Goal: Task Accomplishment & Management: Use online tool/utility

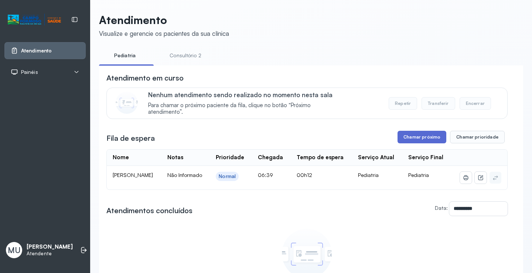
click at [417, 141] on button "Chamar próximo" at bounding box center [421, 137] width 49 height 13
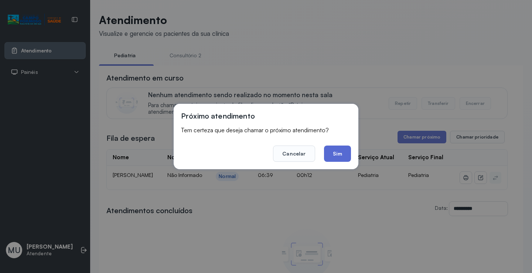
click at [337, 150] on button "Sim" at bounding box center [337, 153] width 27 height 16
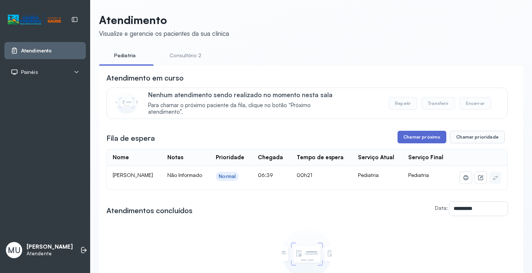
click at [416, 140] on button "Chamar próximo" at bounding box center [421, 137] width 49 height 13
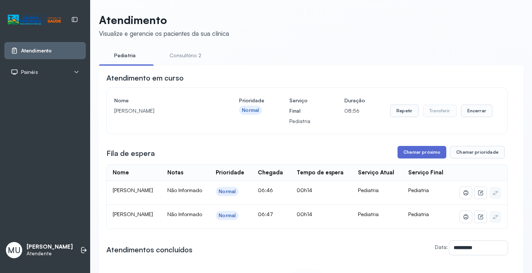
click at [416, 151] on button "Chamar próximo" at bounding box center [421, 152] width 49 height 13
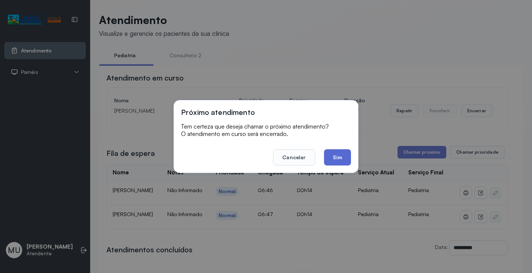
click at [335, 154] on button "Sim" at bounding box center [337, 157] width 27 height 16
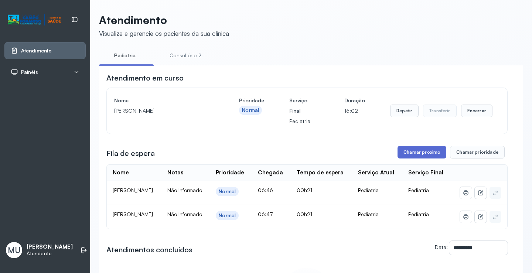
click at [415, 154] on button "Chamar próximo" at bounding box center [421, 152] width 49 height 13
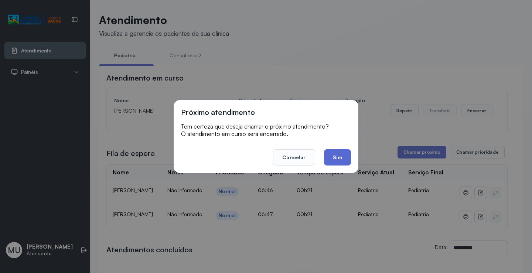
click at [336, 154] on button "Sim" at bounding box center [337, 157] width 27 height 16
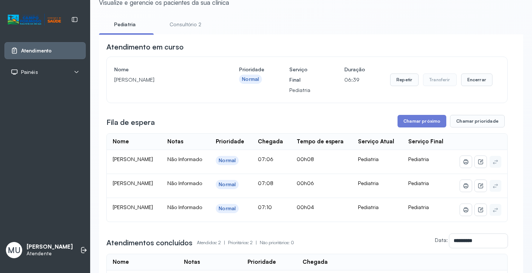
scroll to position [74, 0]
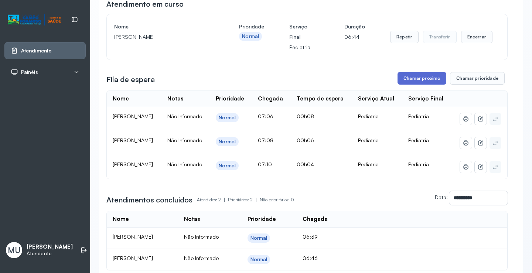
click at [407, 77] on button "Chamar próximo" at bounding box center [421, 78] width 49 height 13
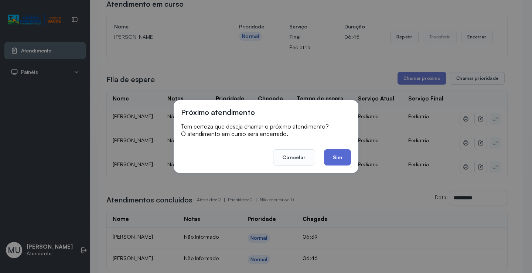
click at [339, 157] on button "Sim" at bounding box center [337, 157] width 27 height 16
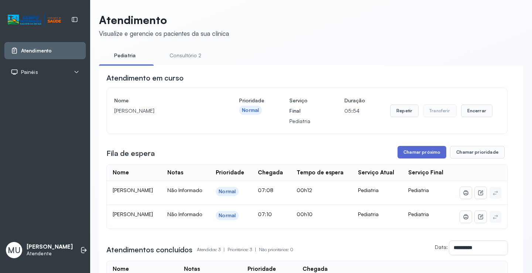
click at [416, 152] on button "Chamar próximo" at bounding box center [421, 152] width 49 height 13
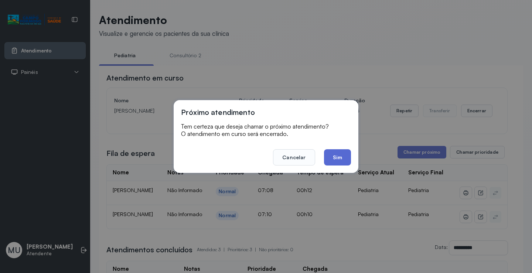
click at [340, 158] on button "Sim" at bounding box center [337, 157] width 27 height 16
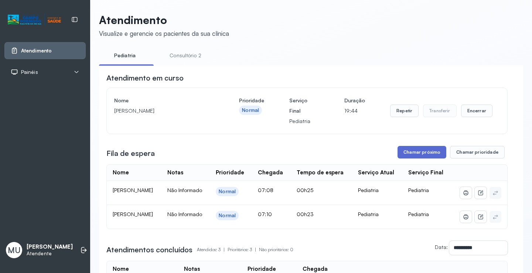
click at [422, 151] on button "Chamar próximo" at bounding box center [421, 152] width 49 height 13
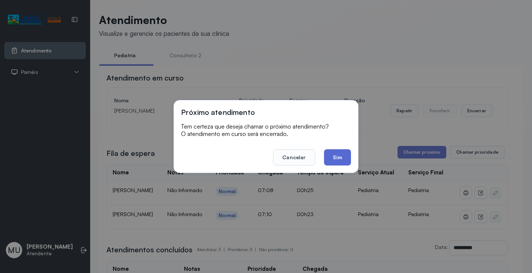
click at [337, 155] on button "Sim" at bounding box center [337, 157] width 27 height 16
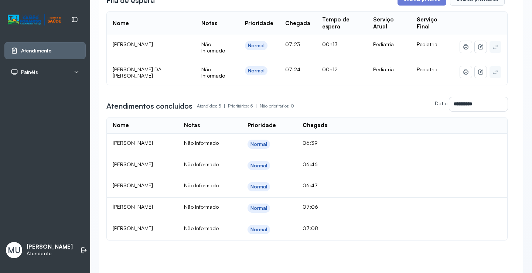
scroll to position [48, 0]
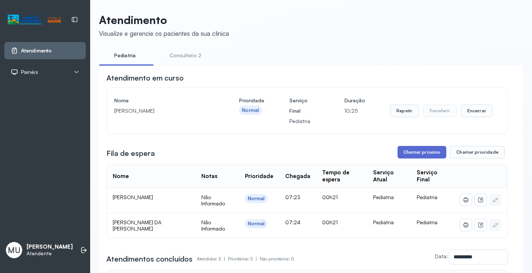
click at [413, 153] on button "Chamar próximo" at bounding box center [421, 152] width 49 height 13
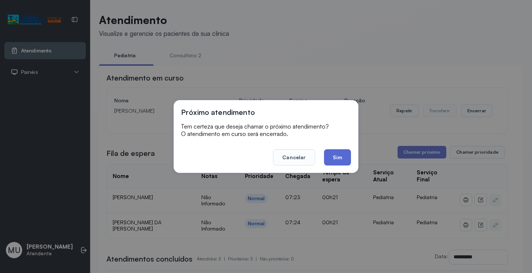
click at [341, 157] on button "Sim" at bounding box center [337, 157] width 27 height 16
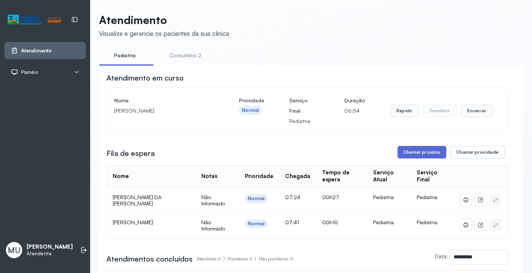
click at [406, 156] on button "Chamar próximo" at bounding box center [421, 152] width 49 height 13
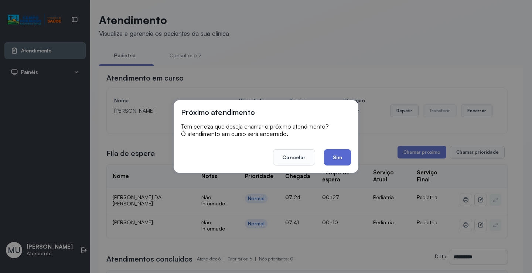
click at [335, 154] on button "Sim" at bounding box center [337, 157] width 27 height 16
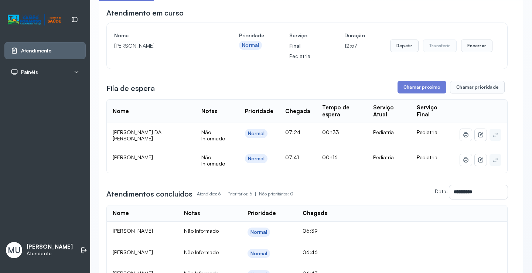
scroll to position [33, 0]
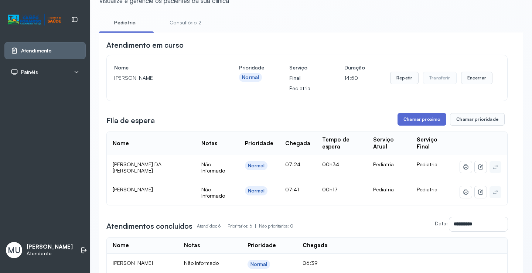
click at [422, 121] on button "Chamar próximo" at bounding box center [421, 119] width 49 height 13
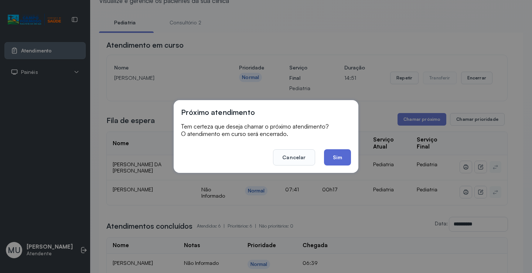
click at [339, 157] on button "Sim" at bounding box center [337, 157] width 27 height 16
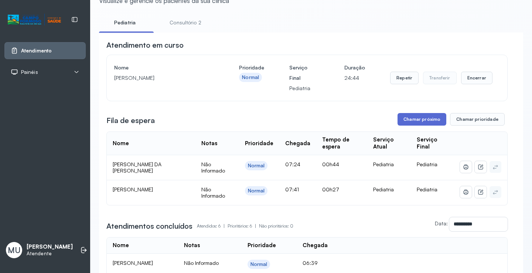
click at [420, 119] on button "Chamar próximo" at bounding box center [421, 119] width 49 height 13
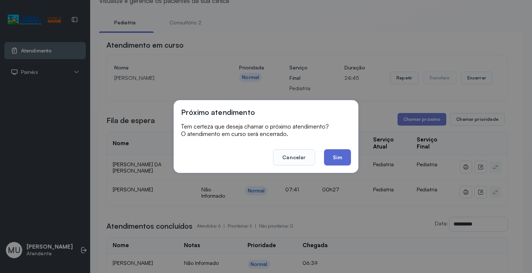
click at [330, 156] on button "Sim" at bounding box center [337, 157] width 27 height 16
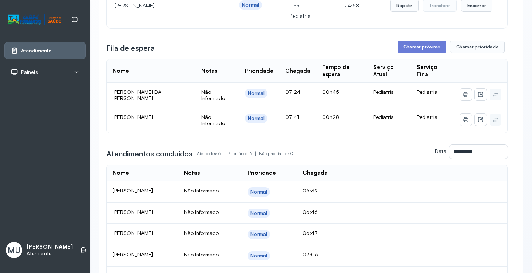
scroll to position [70, 0]
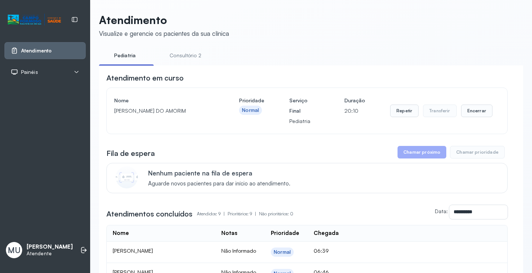
click at [424, 155] on button "Chamar próximo" at bounding box center [421, 152] width 49 height 13
click at [414, 151] on button "Chamar próximo" at bounding box center [421, 152] width 49 height 13
click at [185, 183] on span "Aguarde novos pacientes para dar início ao atendimento." at bounding box center [219, 183] width 142 height 7
click at [412, 154] on button "Chamar próximo" at bounding box center [421, 152] width 49 height 13
